Goal: Obtain resource: Download file/media

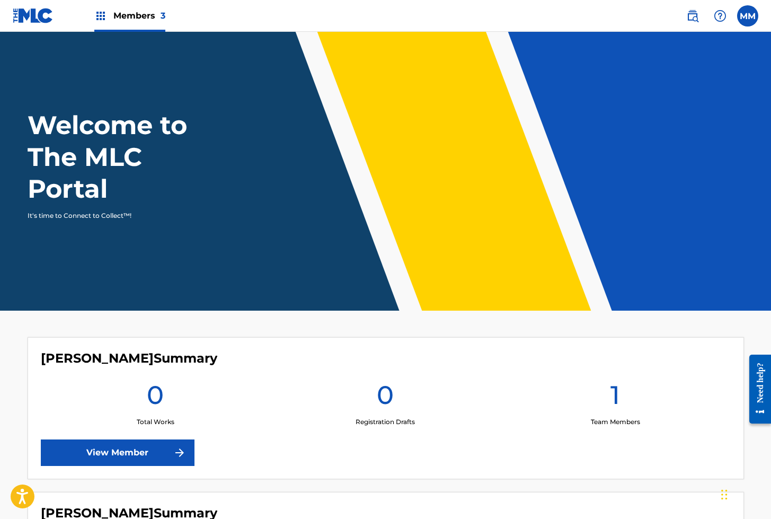
click at [40, 16] on img at bounding box center [33, 15] width 41 height 15
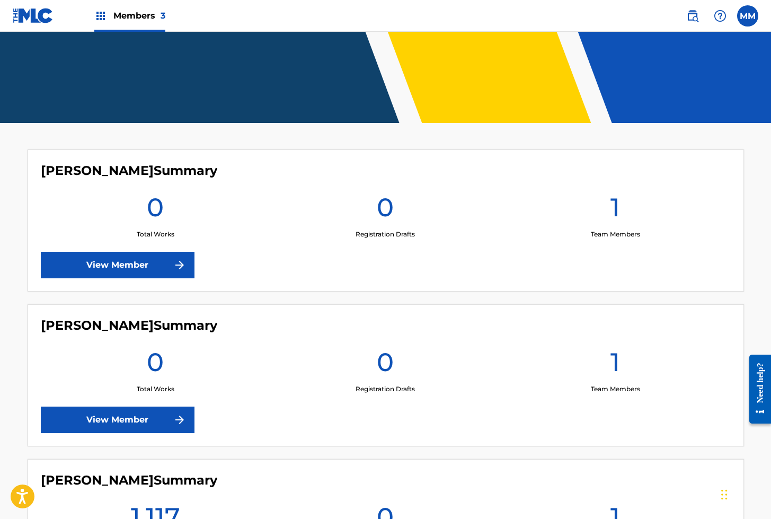
scroll to position [333, 0]
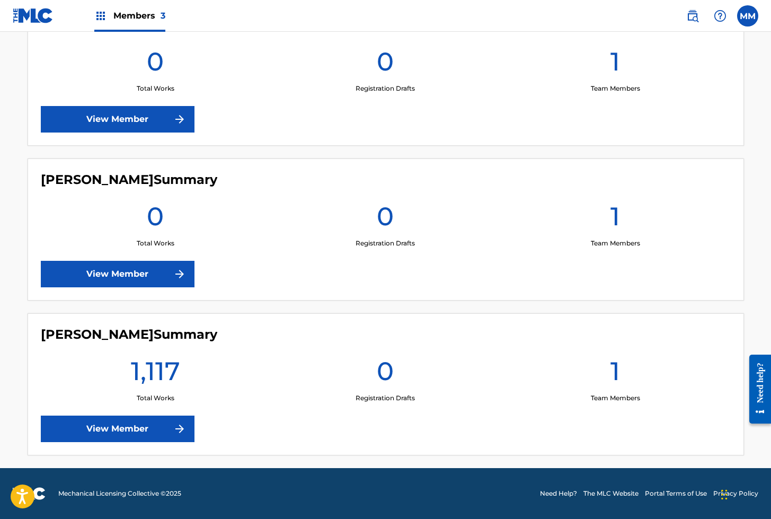
click at [137, 433] on link "View Member" at bounding box center [118, 428] width 154 height 26
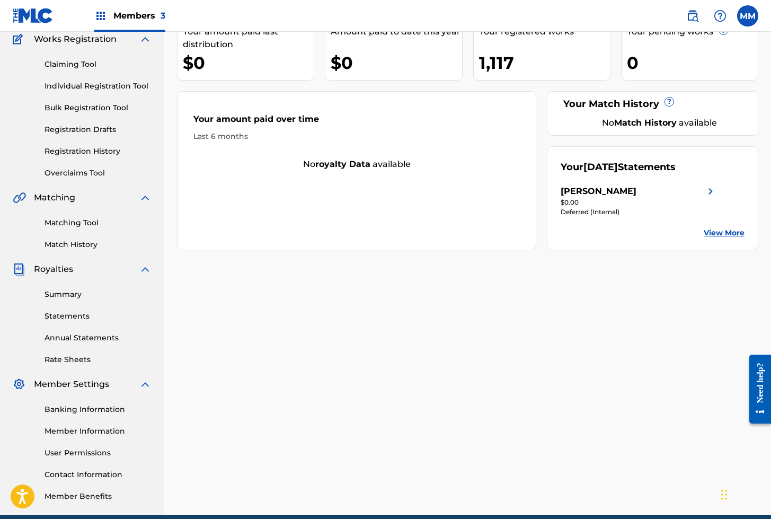
scroll to position [90, 0]
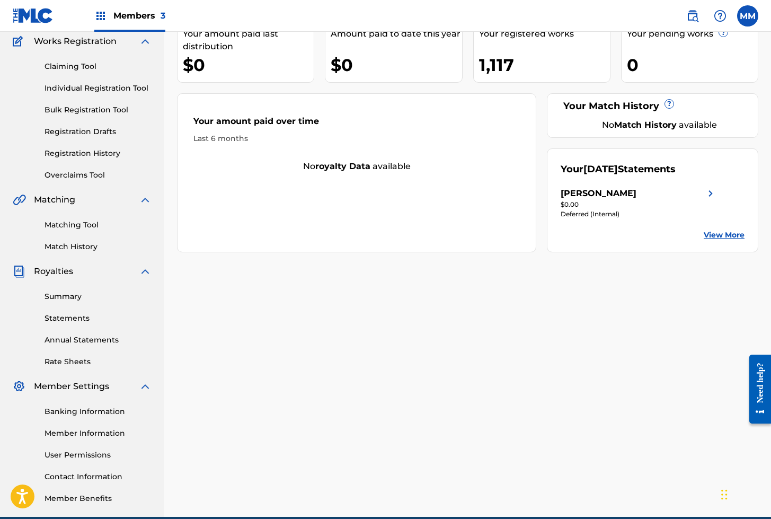
click at [69, 154] on link "Registration History" at bounding box center [98, 153] width 107 height 11
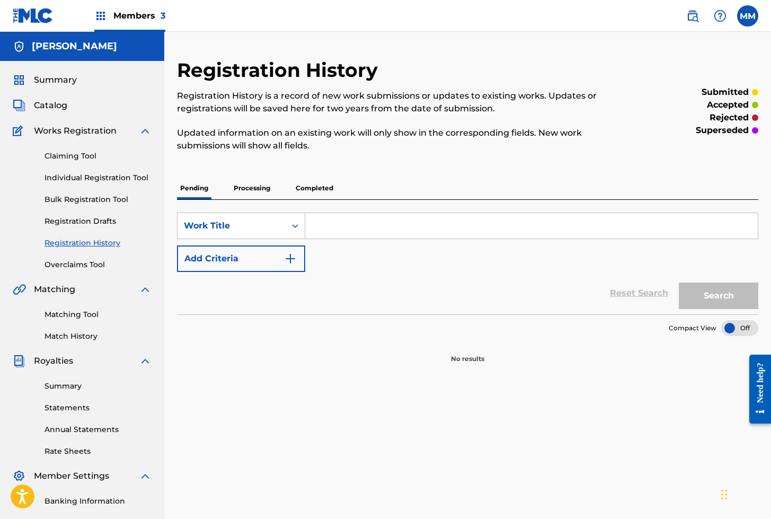
click at [240, 194] on p "Processing" at bounding box center [252, 188] width 43 height 22
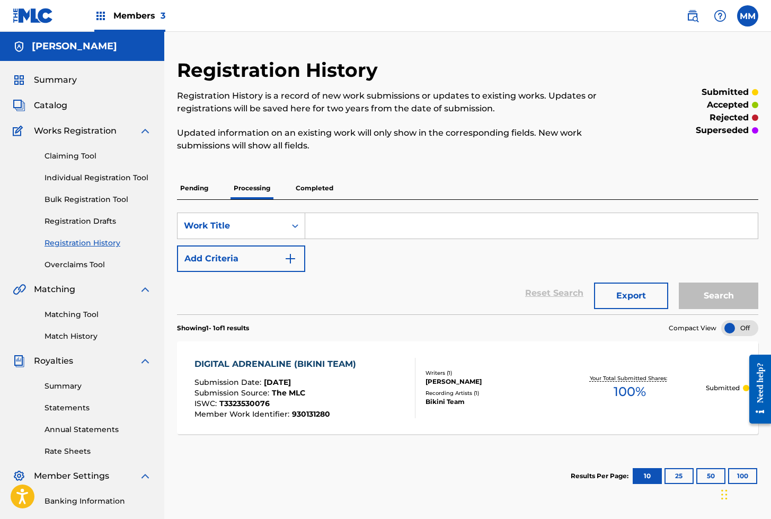
click at [303, 193] on p "Completed" at bounding box center [315, 188] width 44 height 22
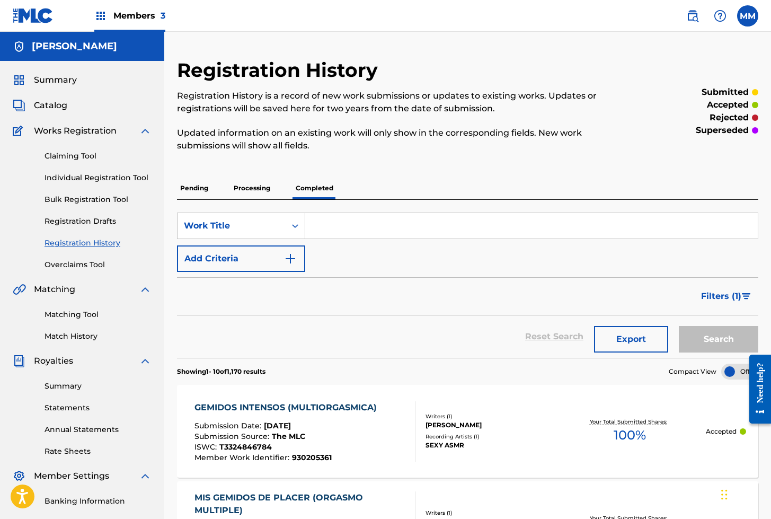
click at [65, 314] on link "Matching Tool" at bounding box center [98, 314] width 107 height 11
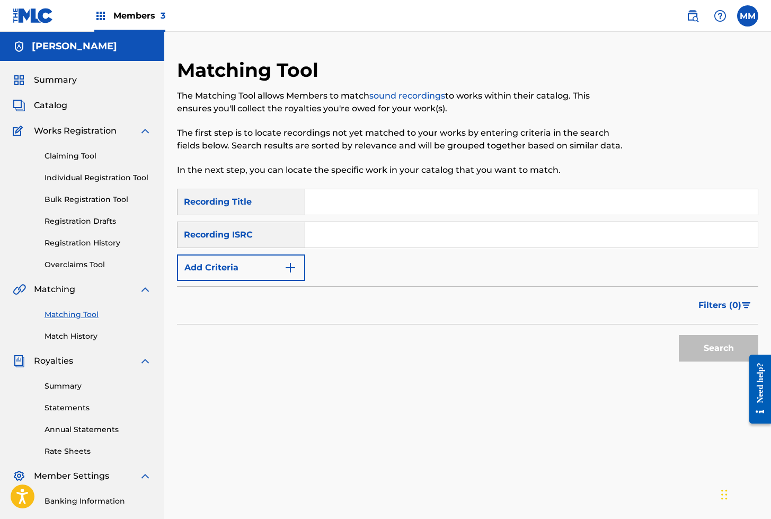
click at [357, 233] on input "Search Form" at bounding box center [531, 234] width 453 height 25
paste input "SGB502533262"
click at [731, 349] on button "Search" at bounding box center [718, 348] width 79 height 26
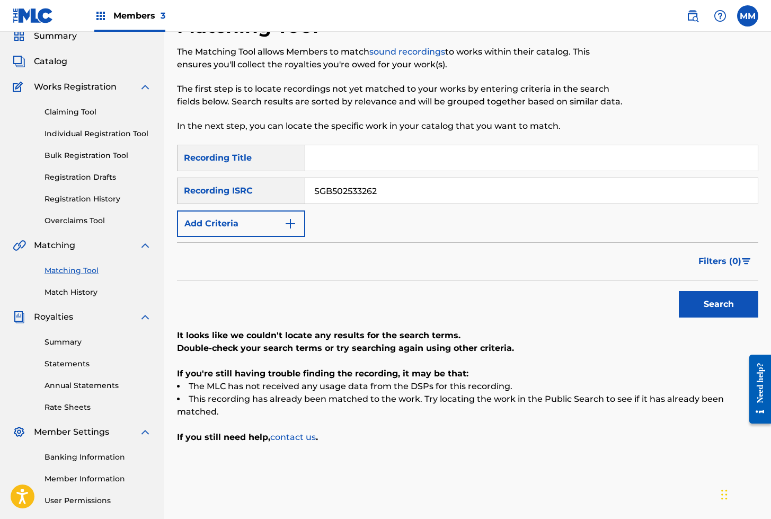
scroll to position [46, 0]
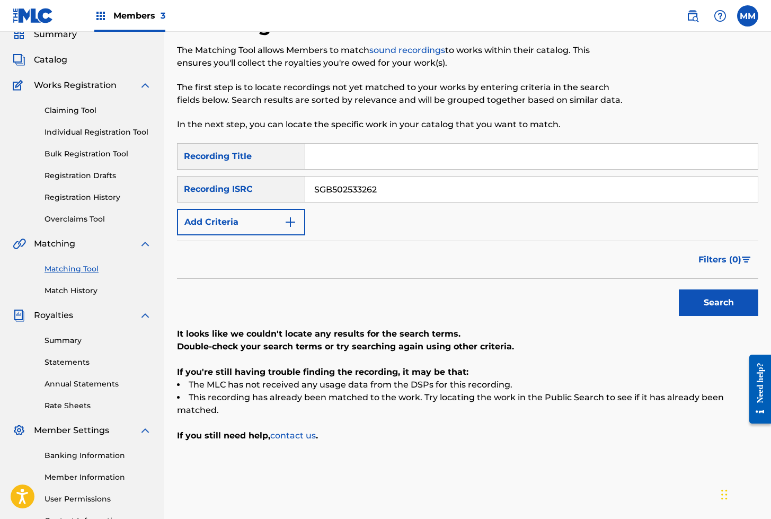
click at [344, 193] on input "SGB502533262" at bounding box center [531, 188] width 453 height 25
paste input "68354"
type input "SGB502568354"
click at [694, 302] on button "Search" at bounding box center [718, 302] width 79 height 26
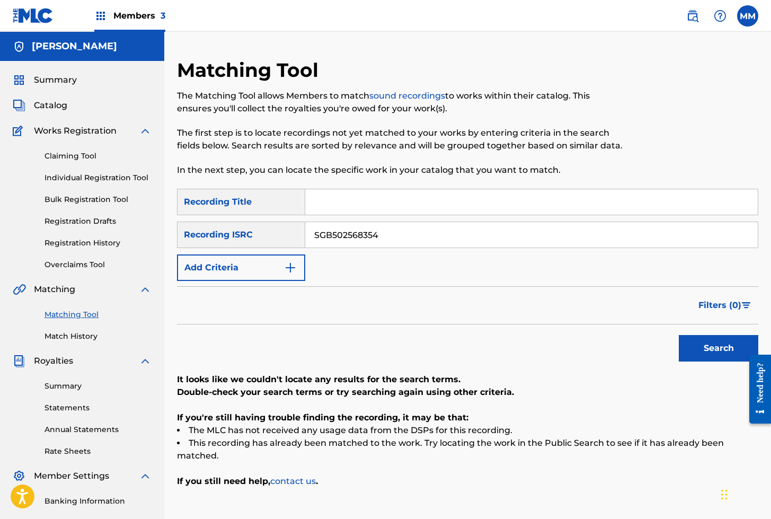
click at [57, 78] on span "Summary" at bounding box center [55, 80] width 43 height 13
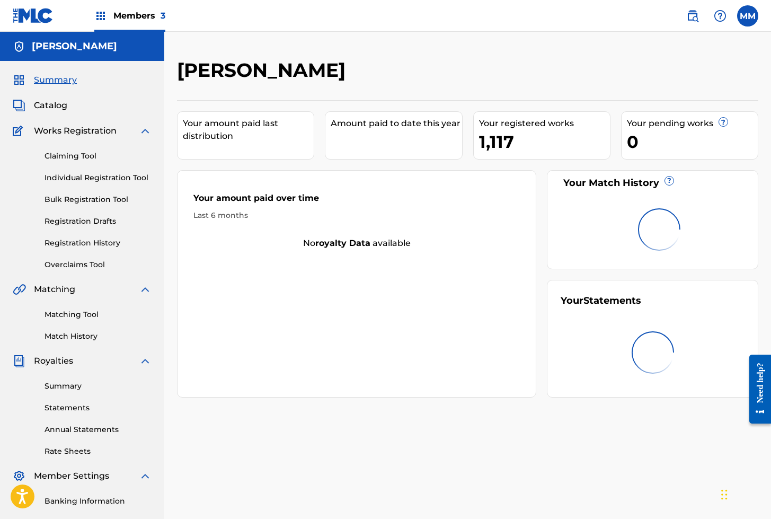
click at [50, 103] on span "Catalog" at bounding box center [50, 105] width 33 height 13
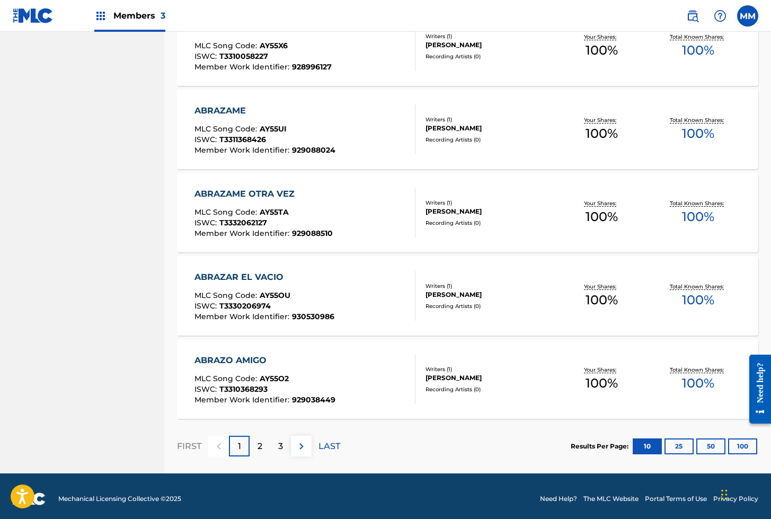
scroll to position [694, 0]
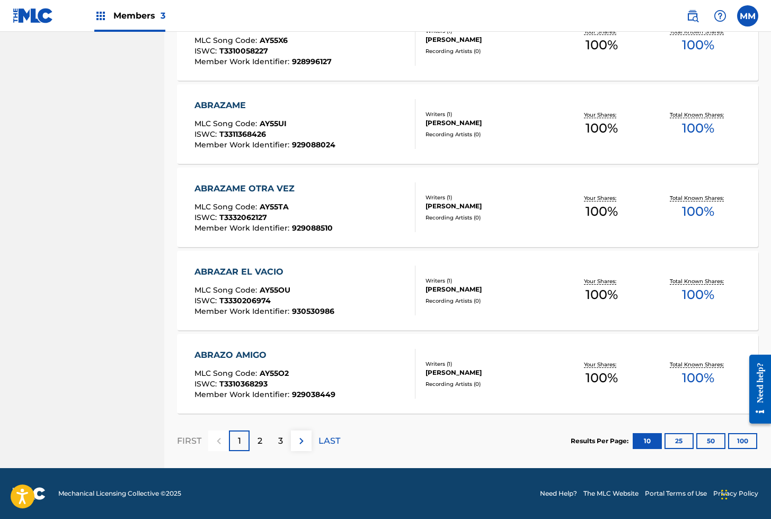
click at [741, 440] on button "100" at bounding box center [742, 441] width 29 height 16
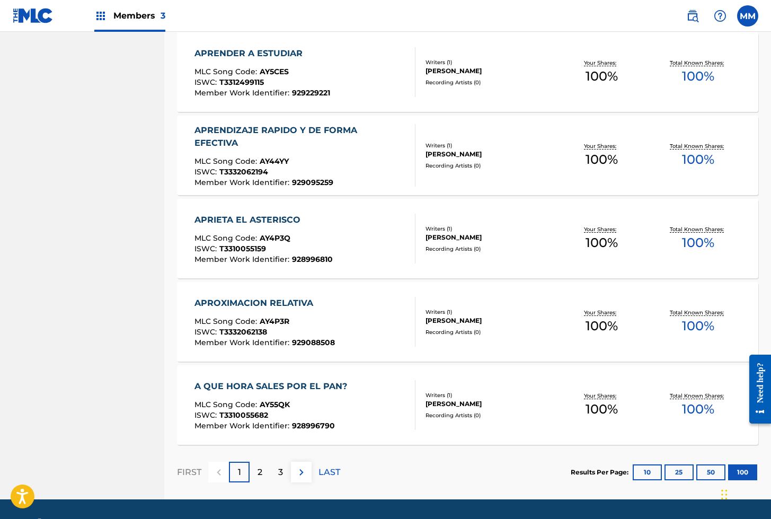
scroll to position [8182, 0]
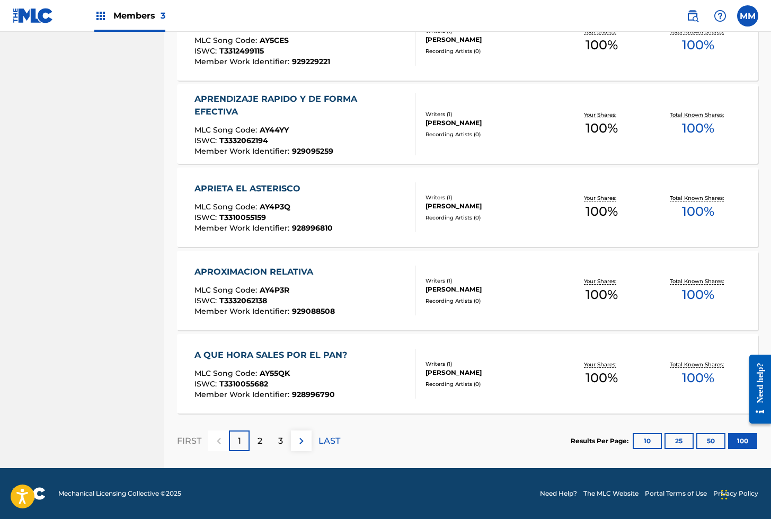
click at [261, 444] on p "2" at bounding box center [260, 441] width 5 height 13
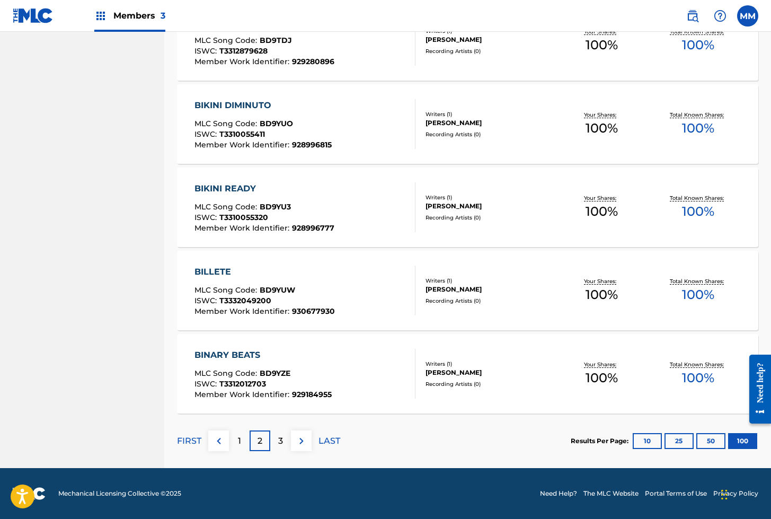
click at [278, 446] on p "3" at bounding box center [280, 441] width 5 height 13
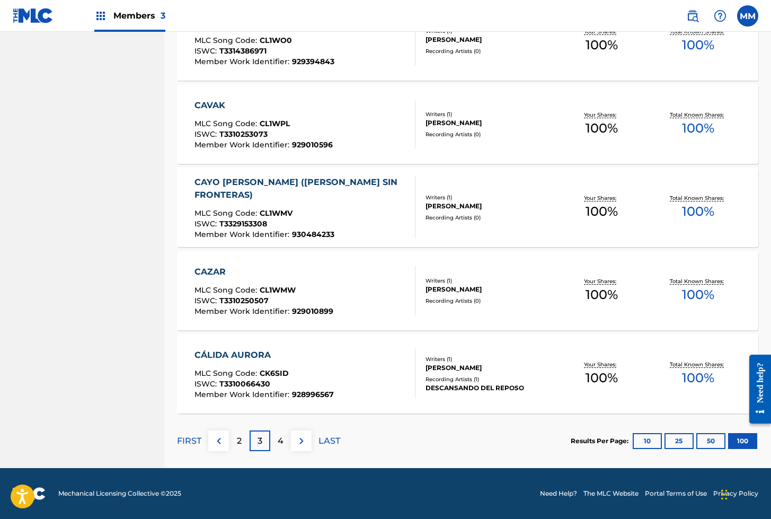
click at [278, 447] on div "4" at bounding box center [280, 440] width 21 height 21
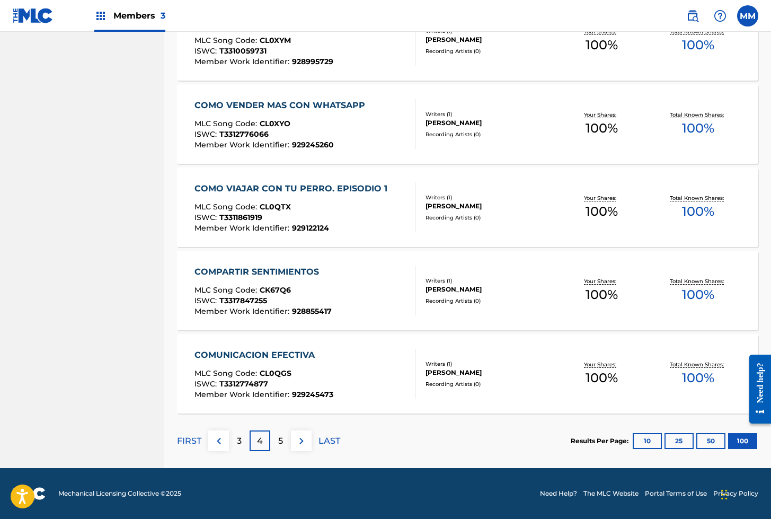
click at [280, 443] on p "5" at bounding box center [280, 441] width 5 height 13
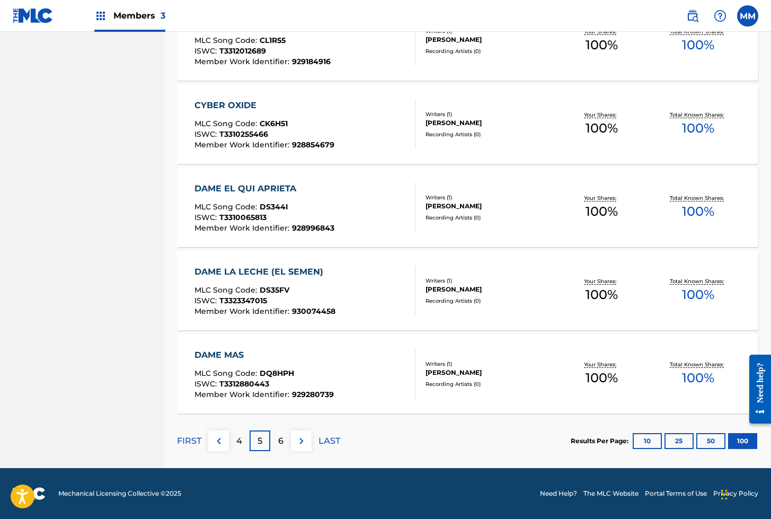
click at [280, 444] on p "6" at bounding box center [280, 441] width 5 height 13
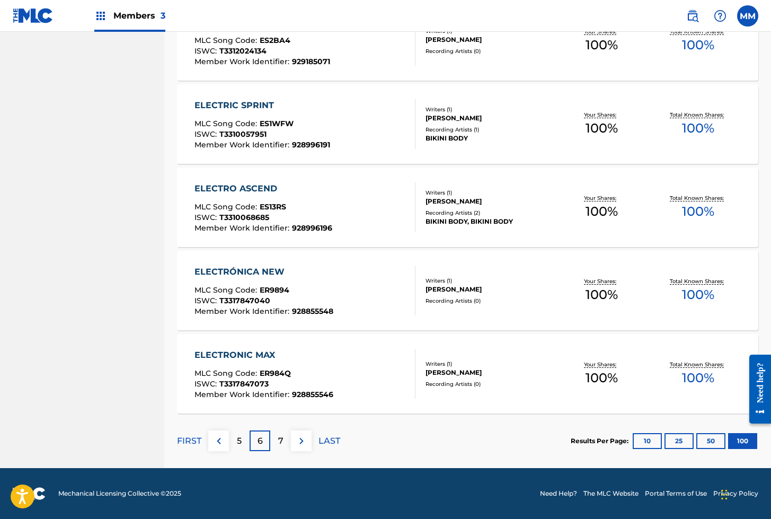
click at [282, 443] on p "7" at bounding box center [280, 441] width 5 height 13
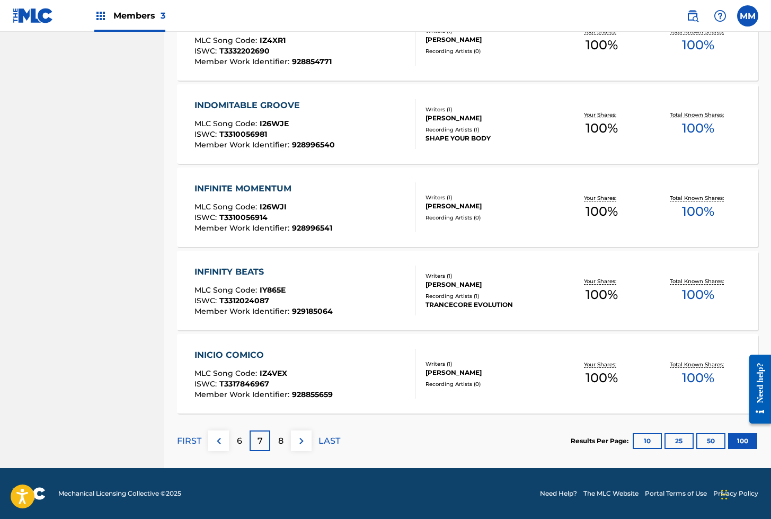
click at [282, 441] on p "8" at bounding box center [280, 441] width 5 height 13
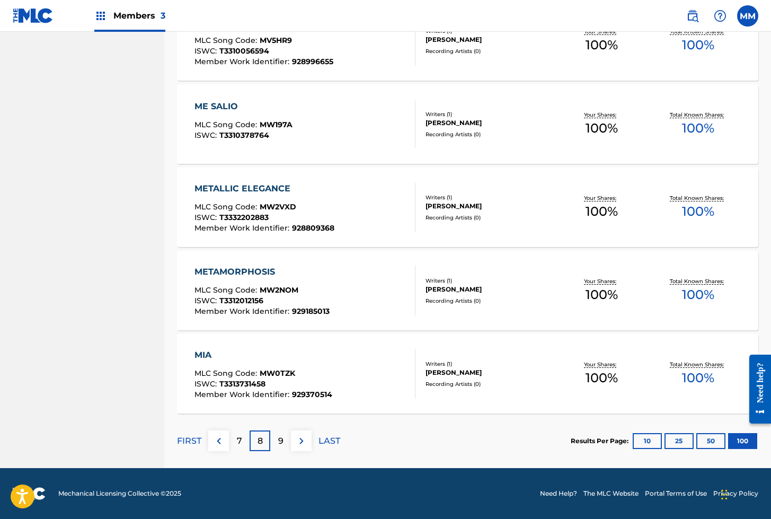
click at [279, 439] on p "9" at bounding box center [280, 441] width 5 height 13
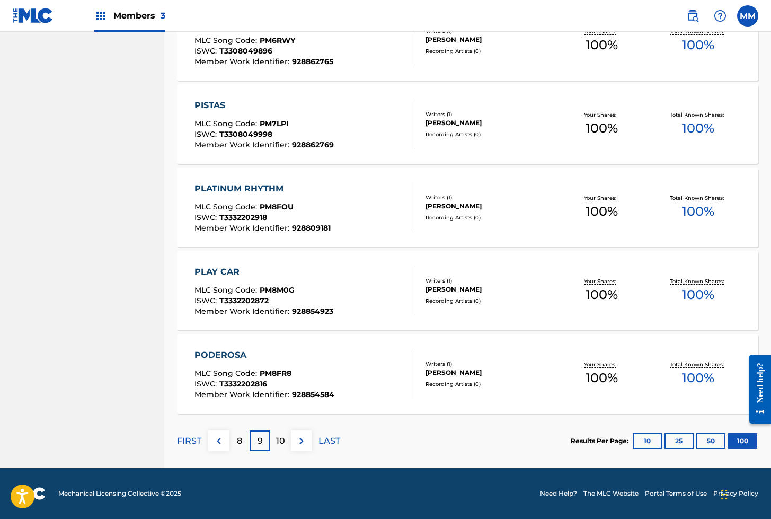
click at [278, 441] on p "10" at bounding box center [280, 441] width 9 height 13
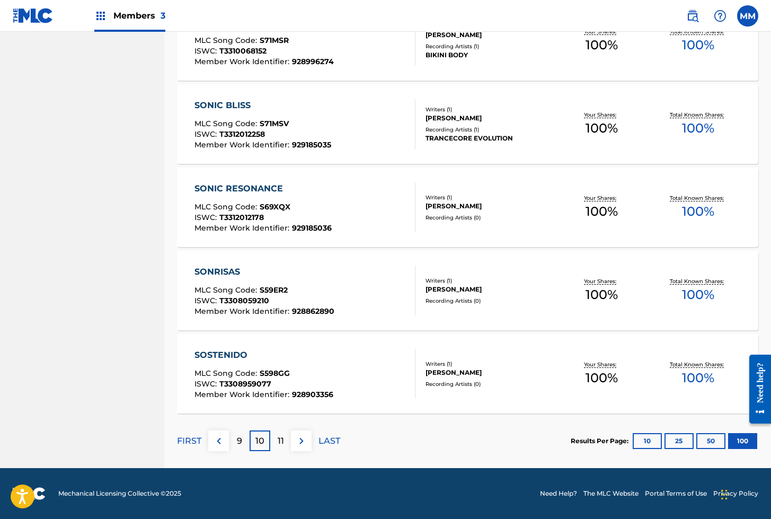
click at [282, 441] on p "11" at bounding box center [281, 441] width 6 height 13
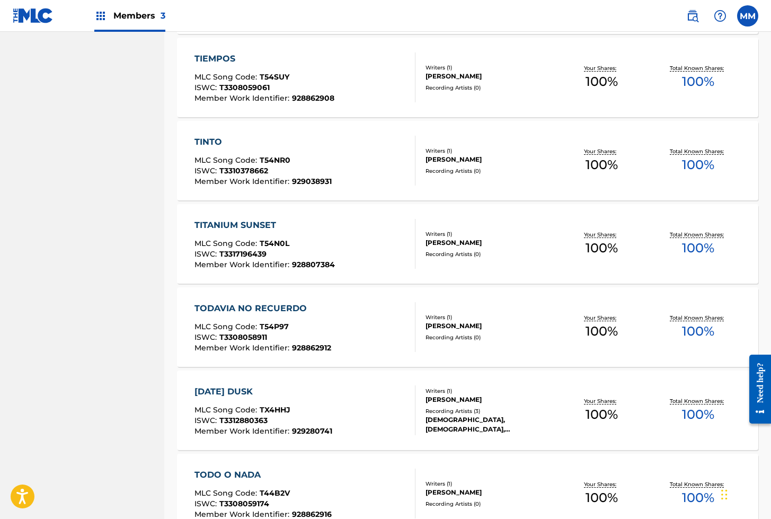
scroll to position [4395, 0]
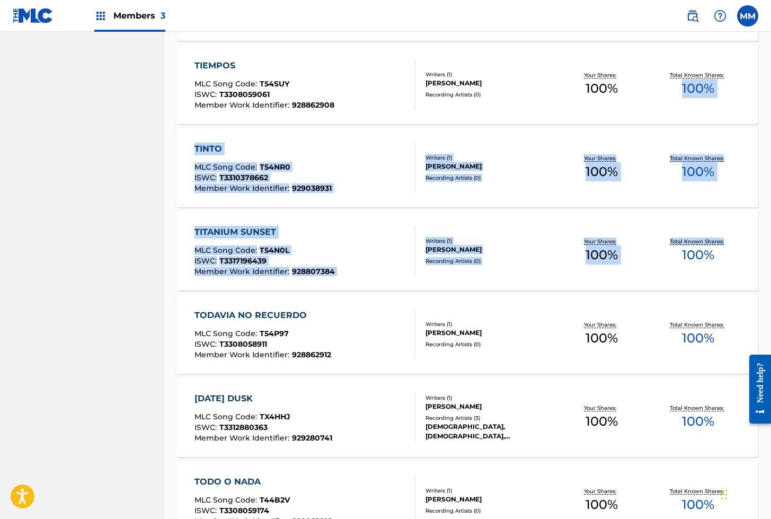
drag, startPoint x: 771, startPoint y: 280, endPoint x: 735, endPoint y: 90, distance: 193.0
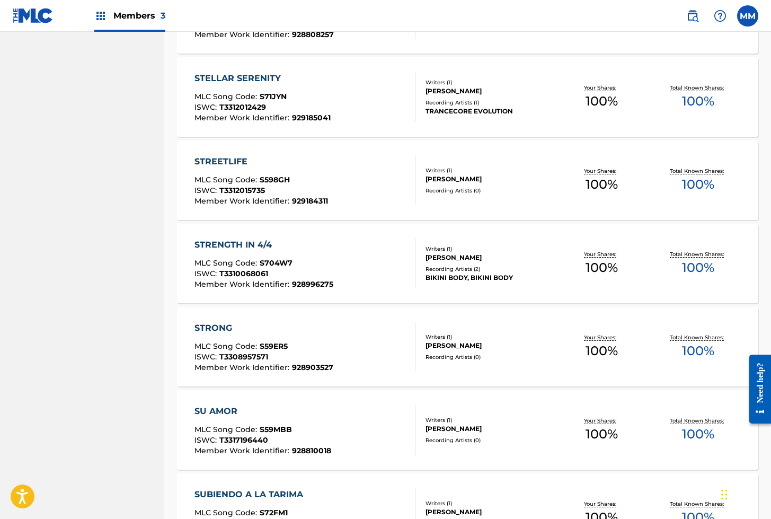
scroll to position [0, 0]
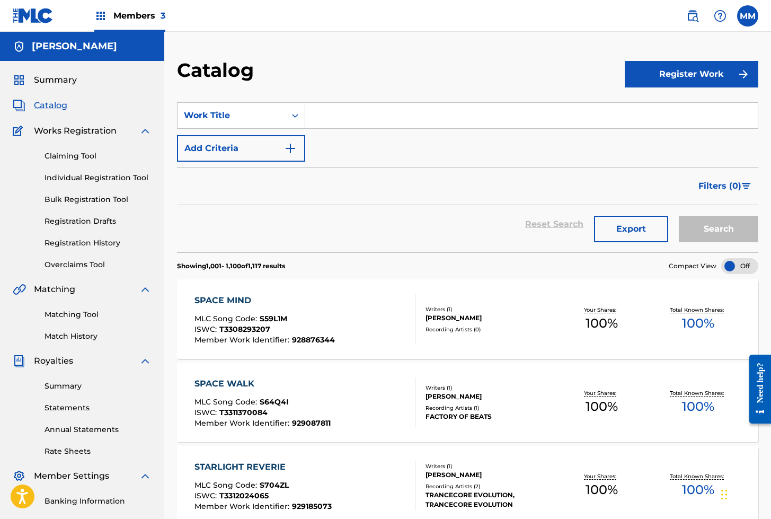
click at [87, 47] on h5 "[PERSON_NAME]" at bounding box center [74, 46] width 85 height 12
click at [45, 81] on span "Summary" at bounding box center [55, 80] width 43 height 13
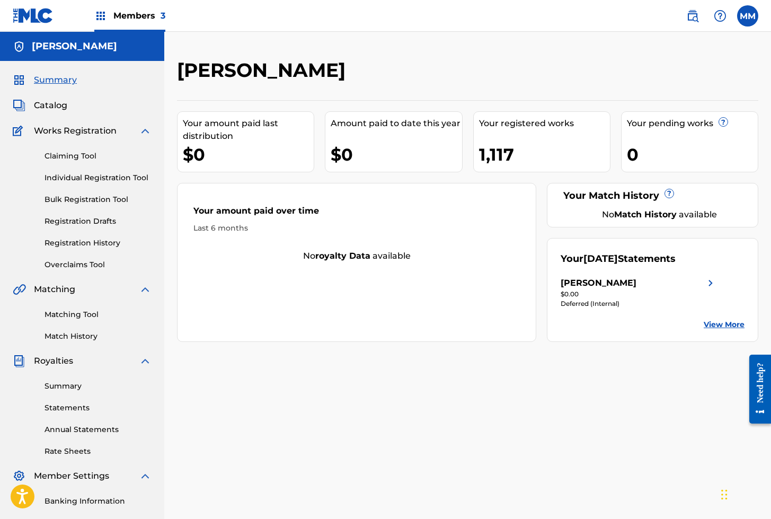
click at [54, 78] on span "Summary" at bounding box center [55, 80] width 43 height 13
click at [89, 175] on link "Individual Registration Tool" at bounding box center [98, 177] width 107 height 11
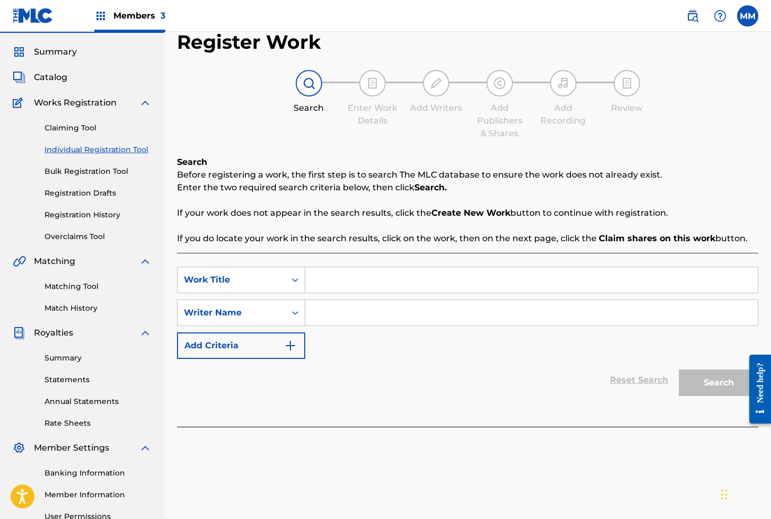
scroll to position [33, 0]
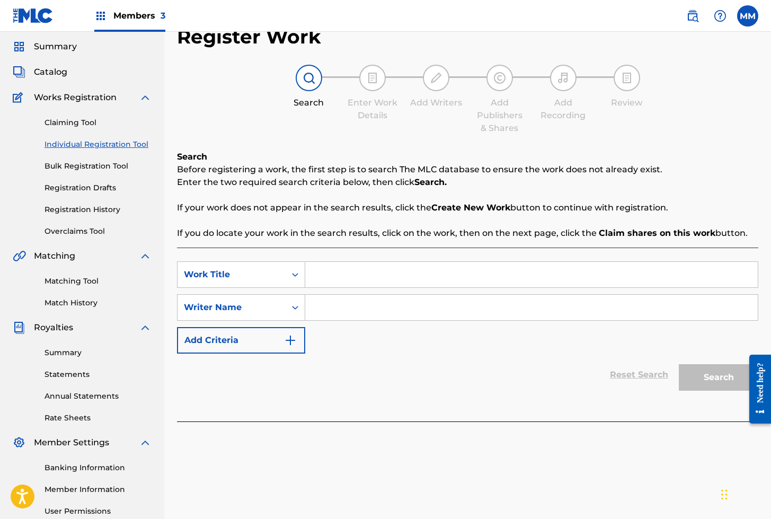
click at [63, 419] on link "Rate Sheets" at bounding box center [98, 417] width 107 height 11
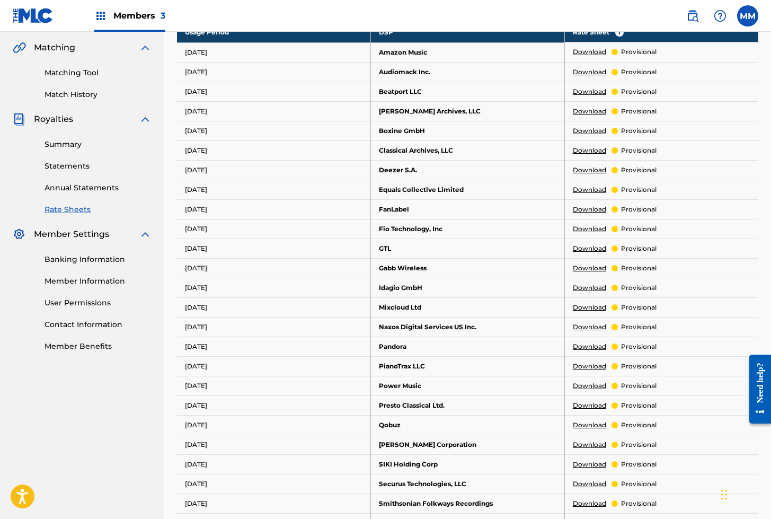
scroll to position [258, 0]
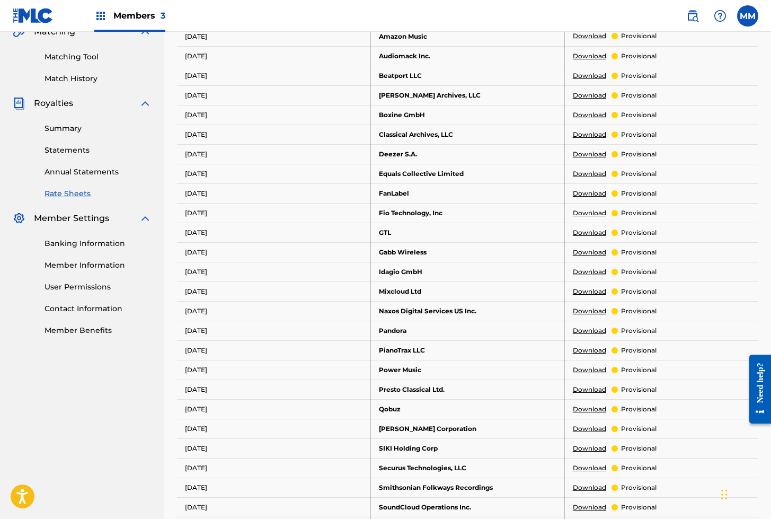
click at [596, 404] on link "Download" at bounding box center [589, 409] width 33 height 10
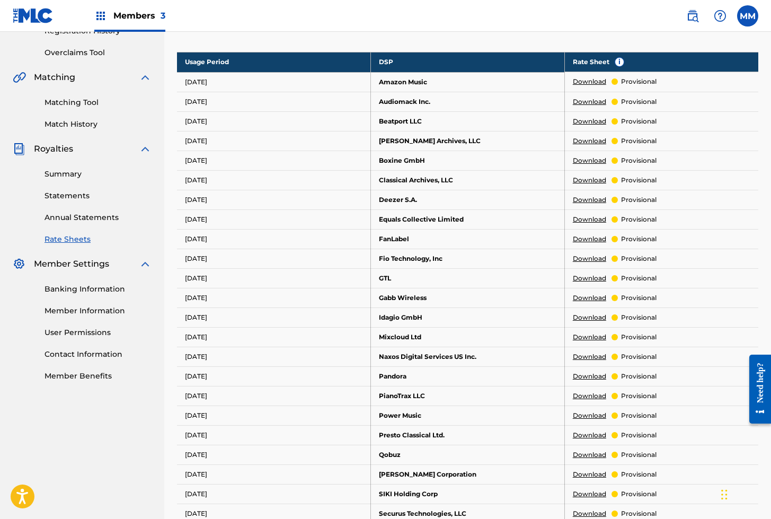
scroll to position [211, 0]
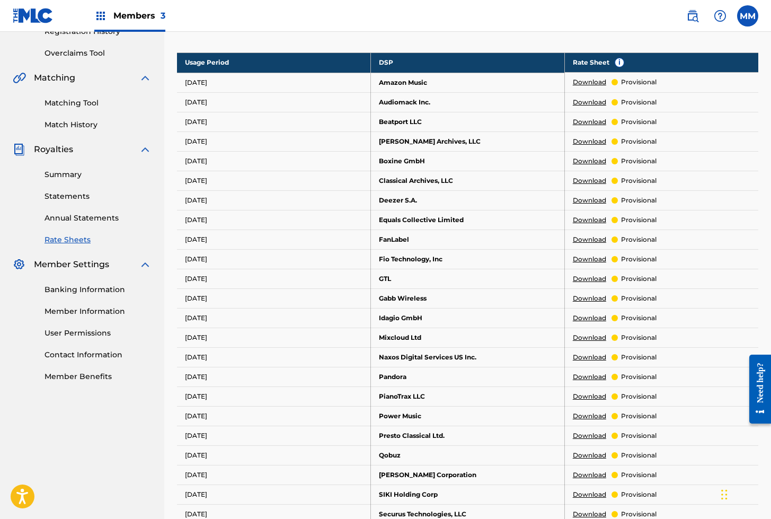
click at [587, 117] on link "Download" at bounding box center [589, 122] width 33 height 10
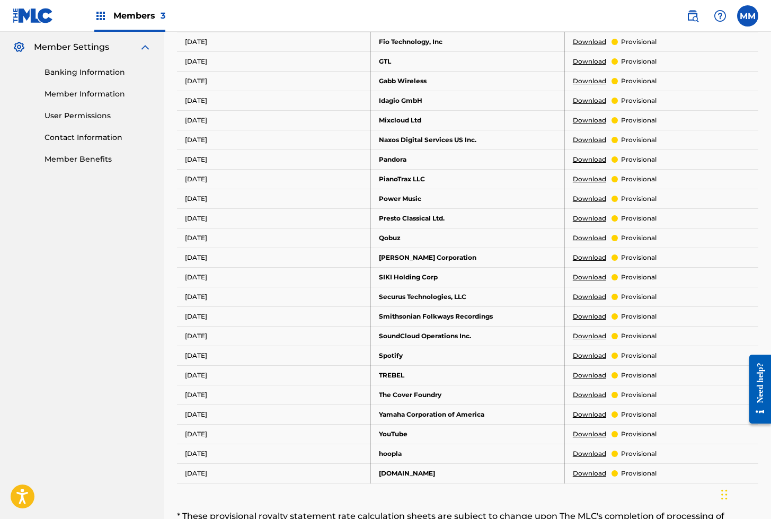
scroll to position [418, 0]
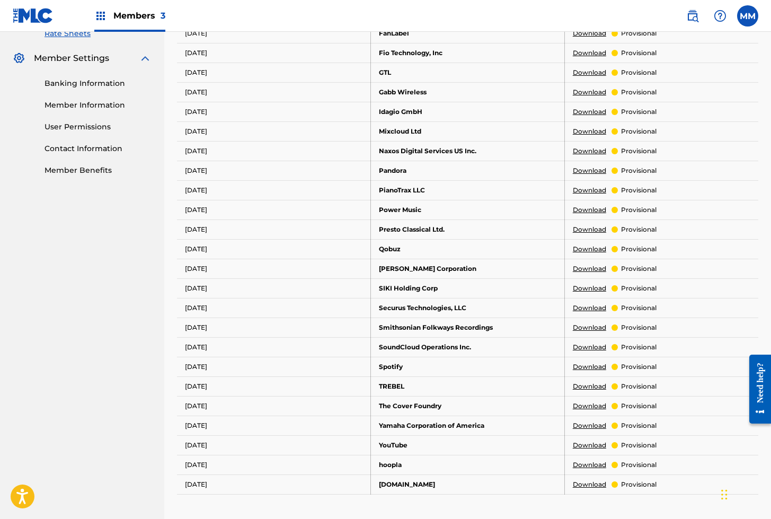
click at [582, 323] on link "Download" at bounding box center [589, 328] width 33 height 10
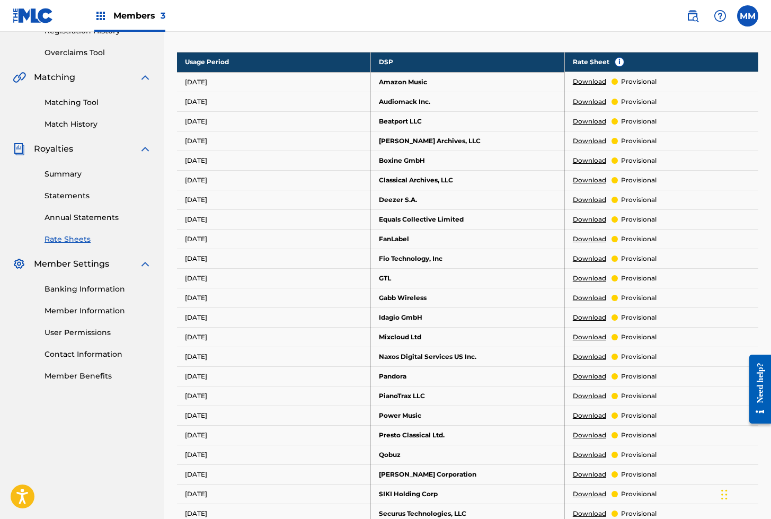
scroll to position [203, 0]
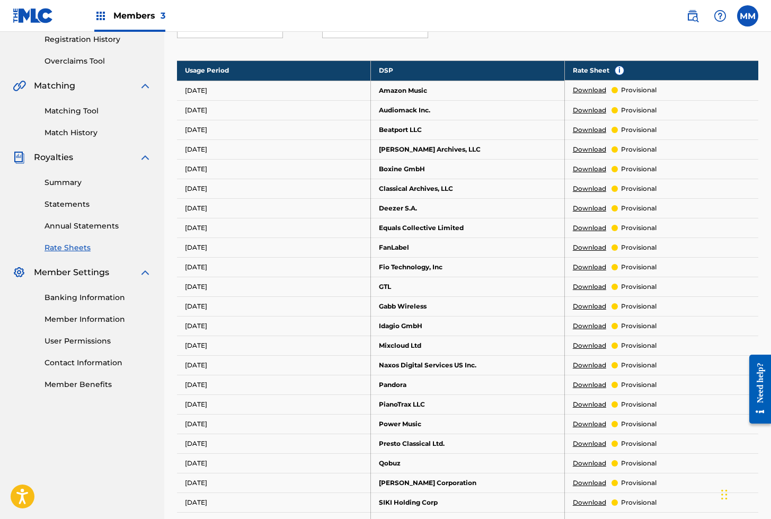
click at [591, 85] on link "Download" at bounding box center [589, 90] width 33 height 10
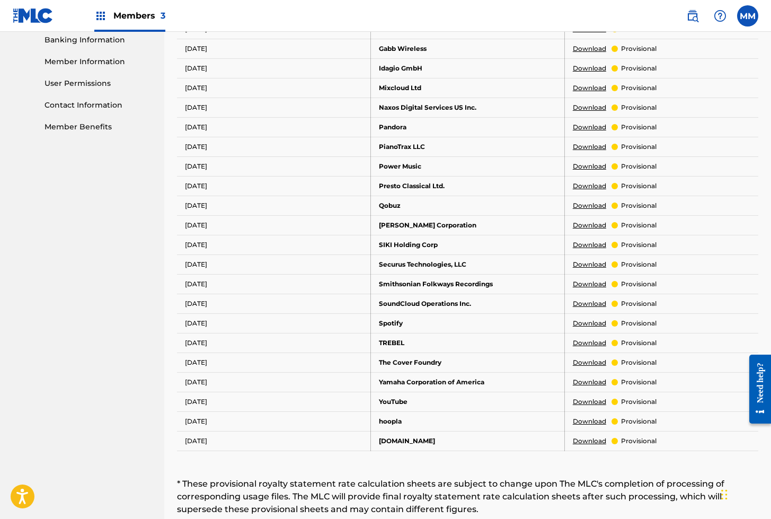
scroll to position [462, 0]
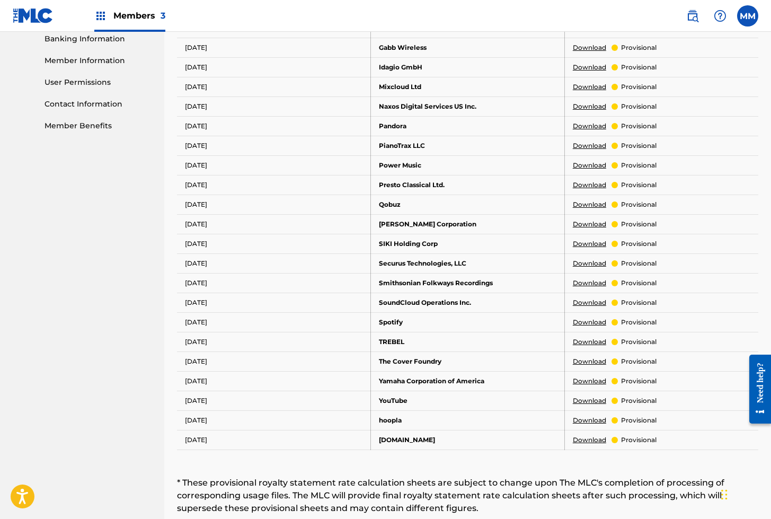
click at [594, 317] on link "Download" at bounding box center [589, 322] width 33 height 10
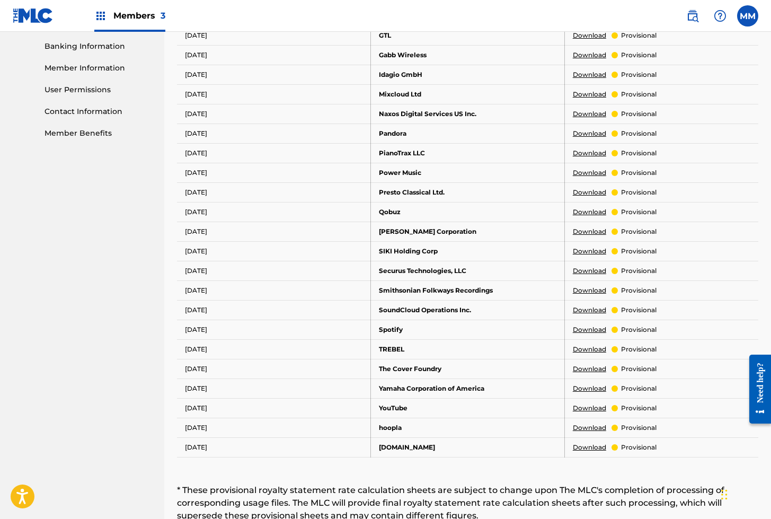
scroll to position [461, 0]
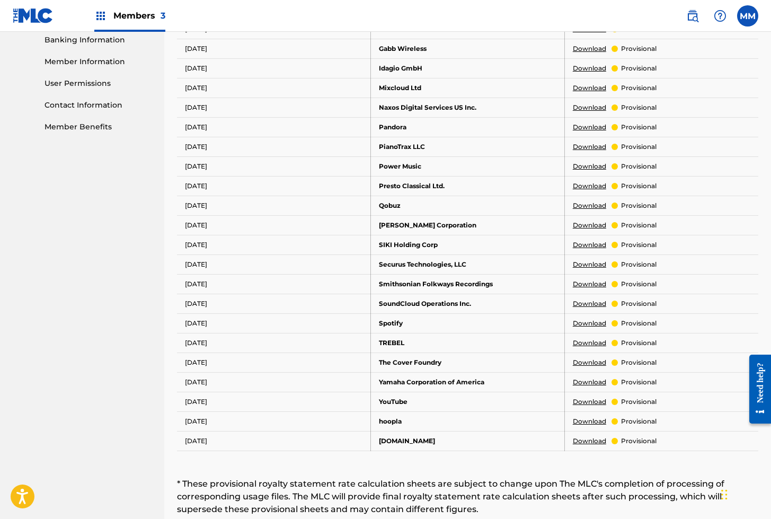
click at [587, 397] on link "Download" at bounding box center [589, 402] width 33 height 10
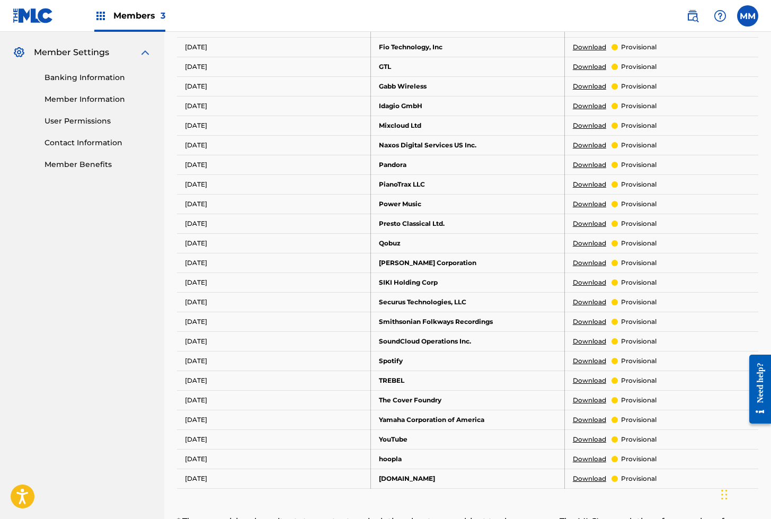
scroll to position [422, 0]
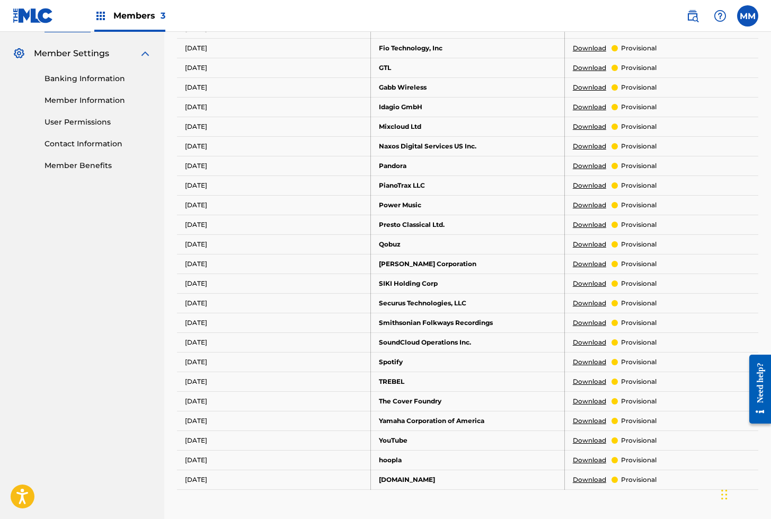
click at [585, 338] on link "Download" at bounding box center [589, 343] width 33 height 10
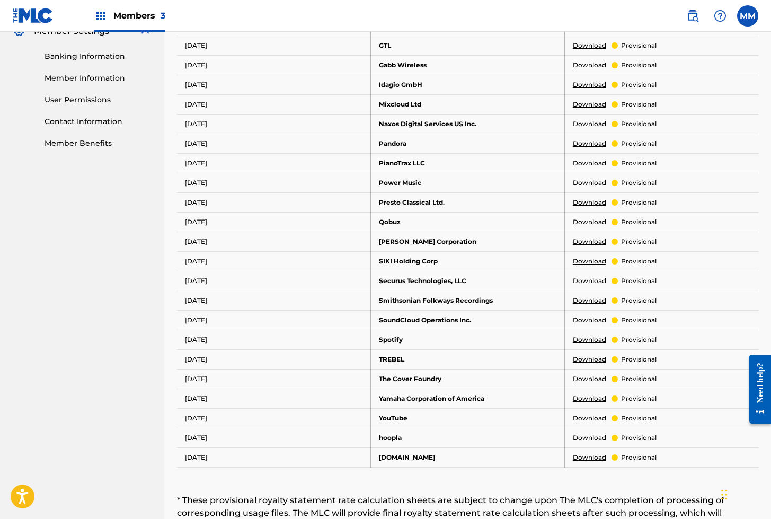
scroll to position [452, 0]
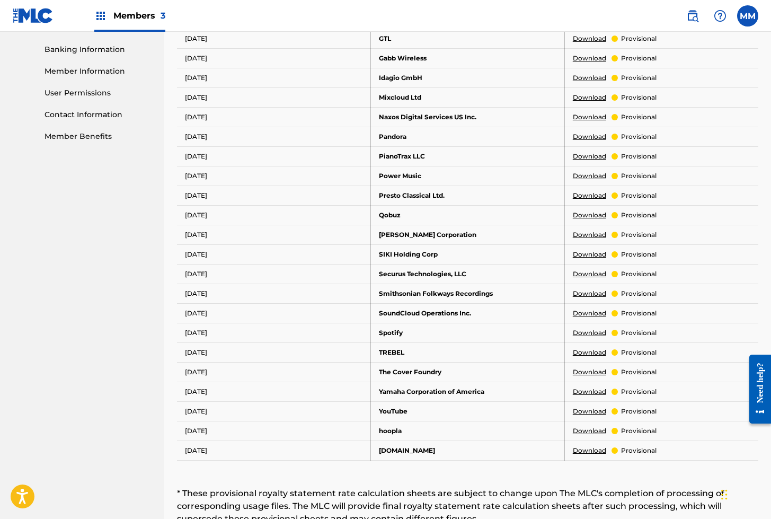
click at [586, 348] on link "Download" at bounding box center [589, 353] width 33 height 10
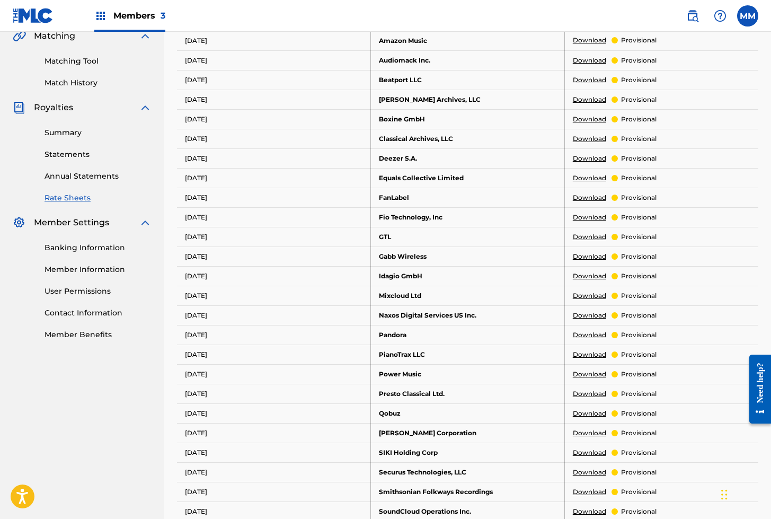
scroll to position [253, 0]
click at [401, 149] on td "Deezer S.A." at bounding box center [468, 159] width 194 height 20
click at [584, 154] on link "Download" at bounding box center [589, 159] width 33 height 10
